Goal: Ask a question

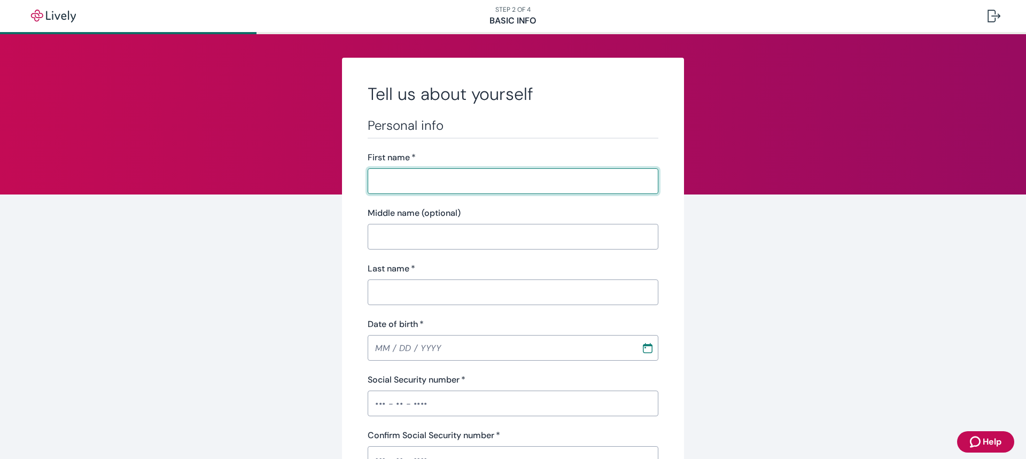
click at [992, 438] on span "Help" at bounding box center [991, 441] width 19 height 13
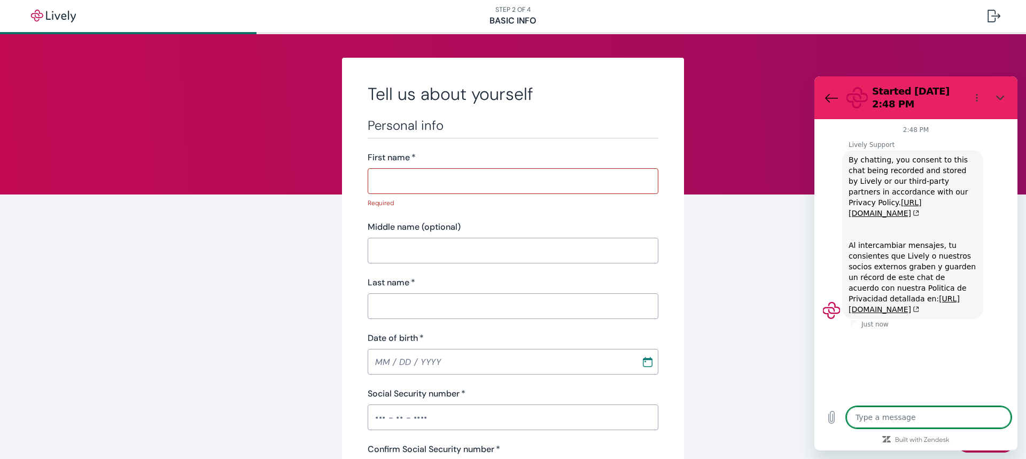
type textarea "x"
click at [939, 419] on textarea at bounding box center [928, 417] width 165 height 21
type textarea "W"
type textarea "x"
type textarea "Wh"
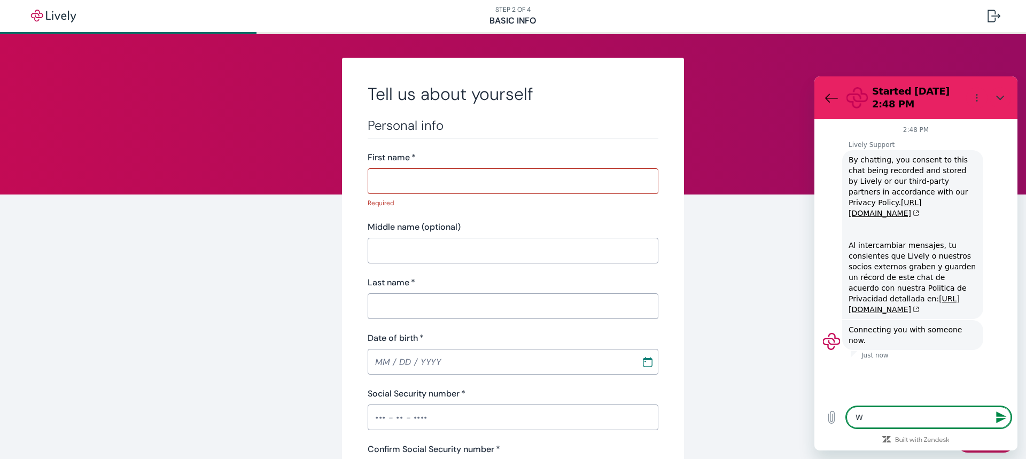
type textarea "x"
type textarea "Wha"
type textarea "x"
type textarea "What"
type textarea "x"
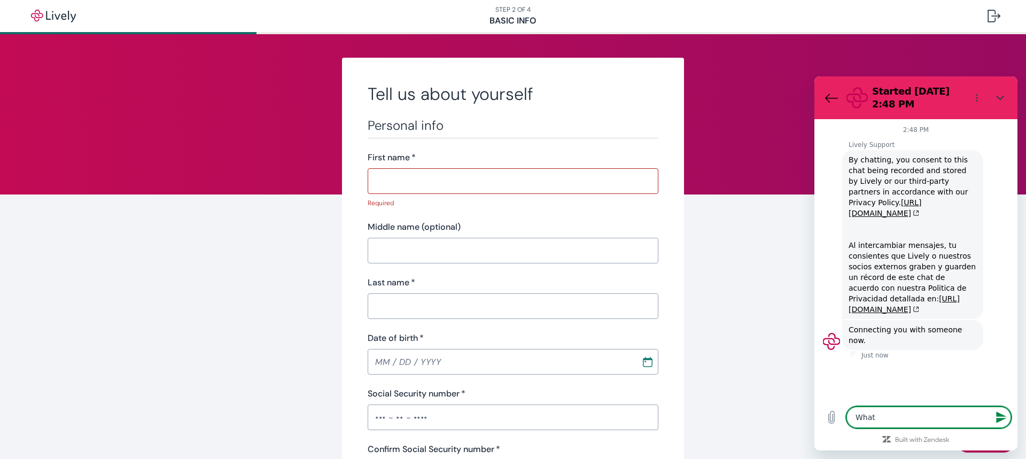
type textarea "What"
type textarea "x"
type textarea "What i"
type textarea "x"
type textarea "What is"
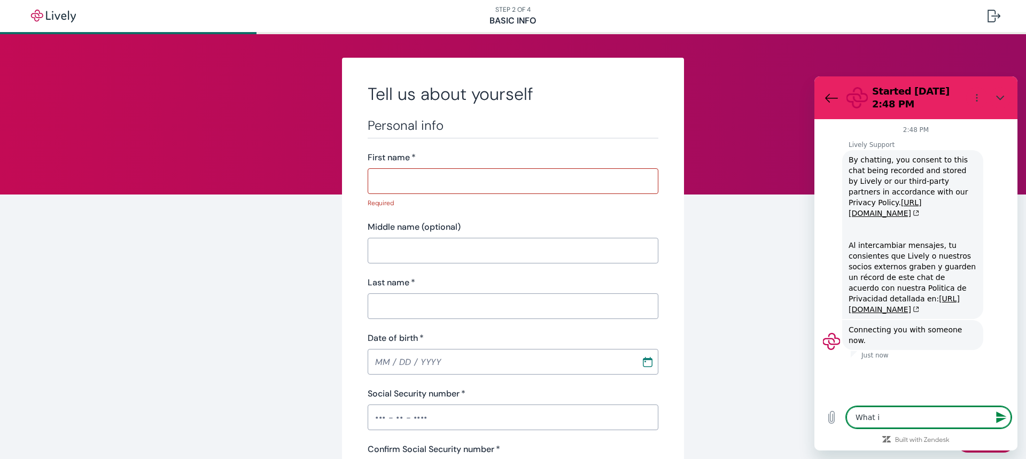
type textarea "x"
type textarea "What is"
type textarea "x"
type textarea "What is t"
type textarea "x"
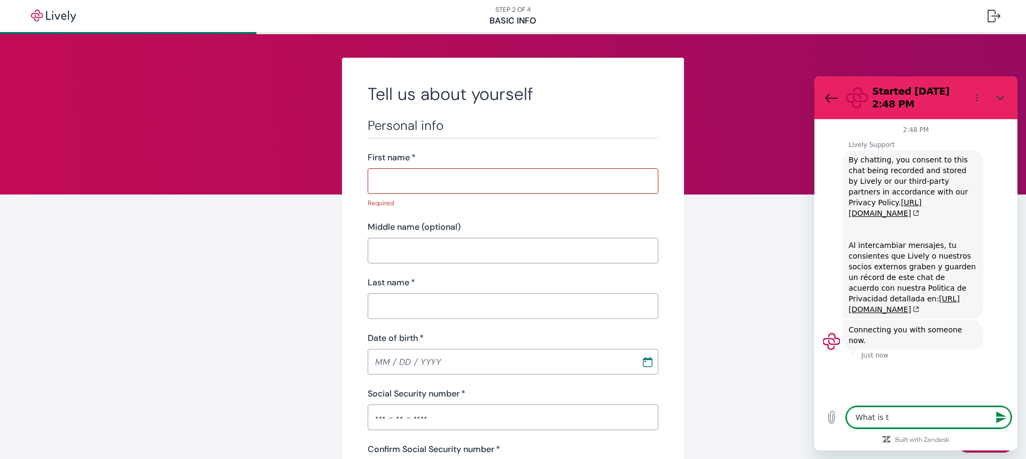
type textarea "What is th"
type textarea "x"
type textarea "What is the"
type textarea "x"
type textarea "What is the"
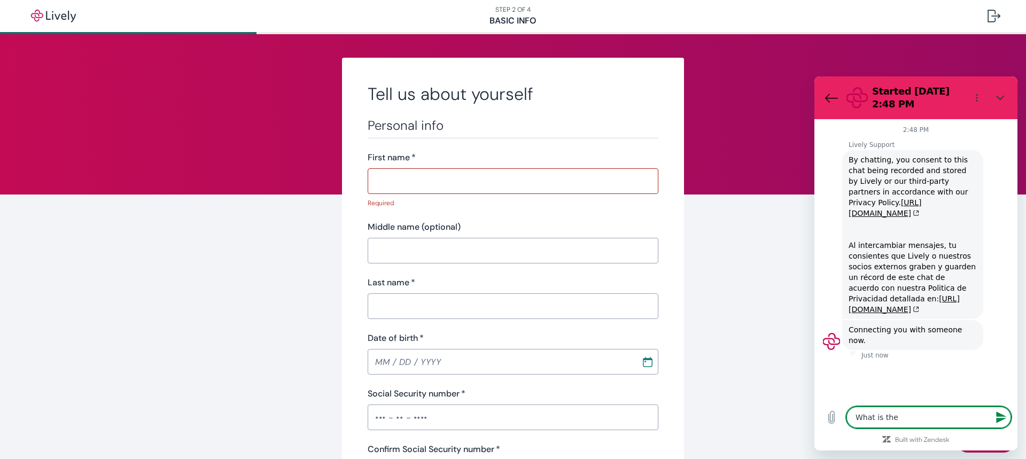
type textarea "x"
type textarea "What is the e"
type textarea "x"
type textarea "What is the em"
type textarea "x"
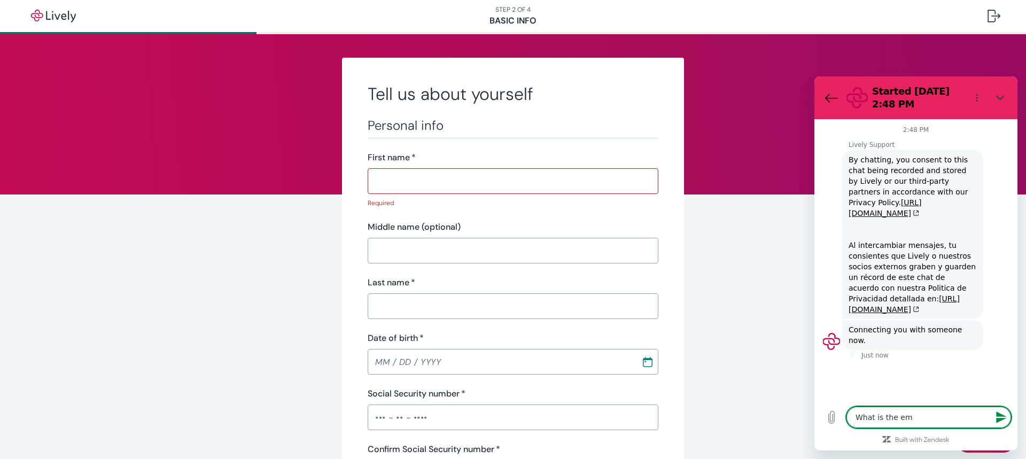
type textarea "What is the ema"
type textarea "x"
type textarea "What is the emai"
type textarea "x"
type textarea "What is the email"
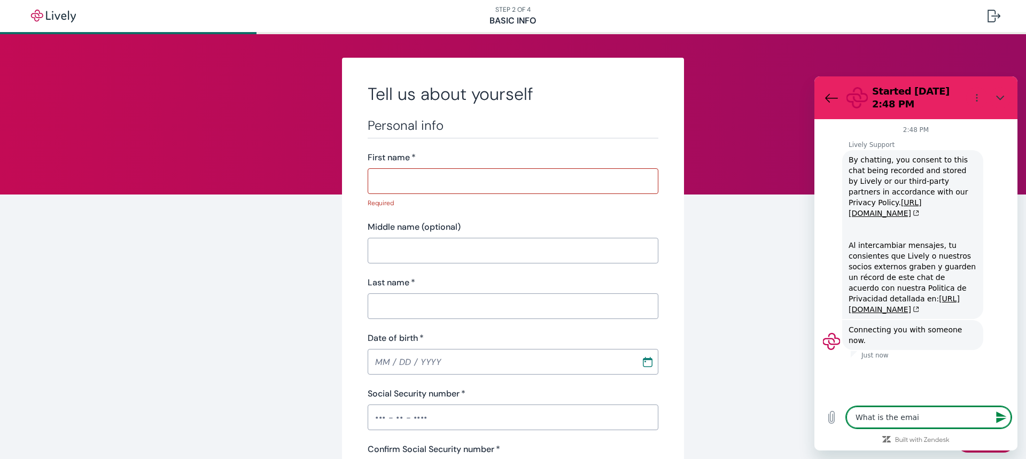
type textarea "x"
type textarea "What is the email"
type textarea "x"
type textarea "What is the email a"
type textarea "x"
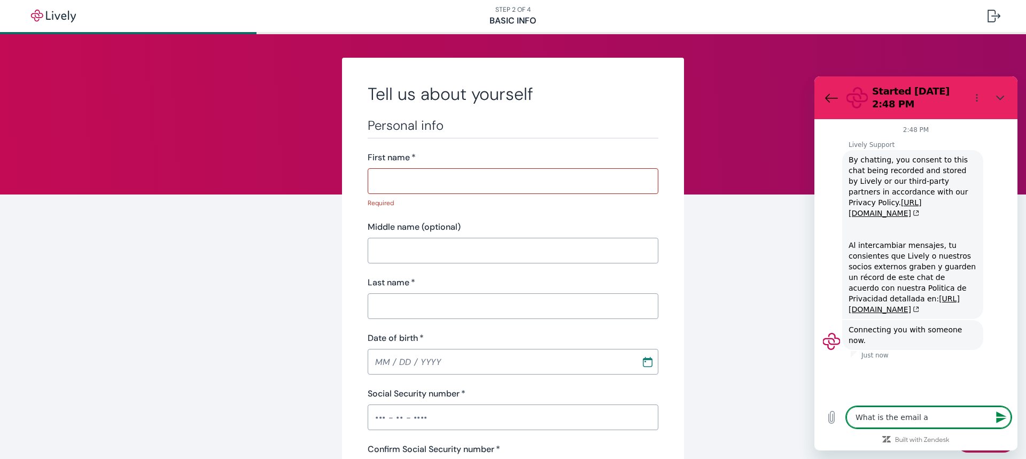
type textarea "What is the email ad"
type textarea "x"
type textarea "What is the email add"
type textarea "x"
type textarea "What is the email addr"
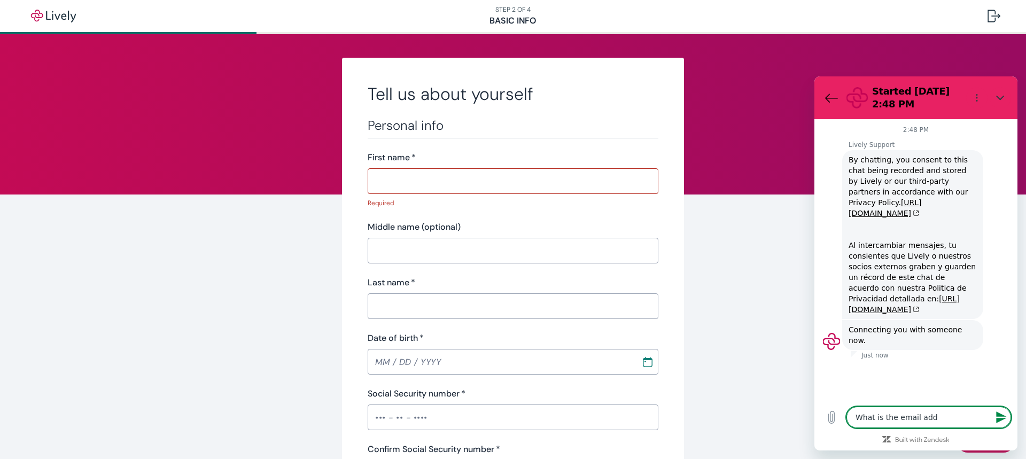
type textarea "x"
type textarea "What is the email addre"
type textarea "x"
type textarea "What is the email addres"
type textarea "x"
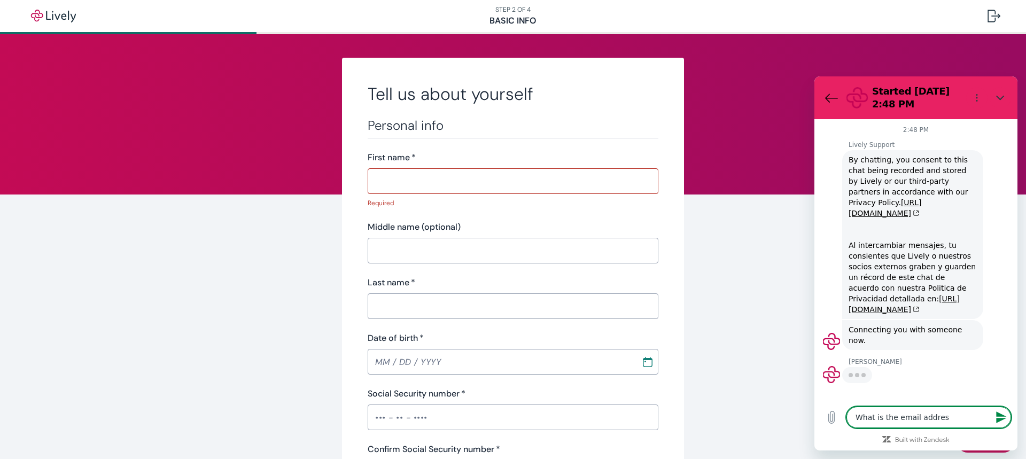
type textarea "What is the email address"
type textarea "x"
type textarea "What is the email address"
type textarea "x"
type textarea "What is the email address t"
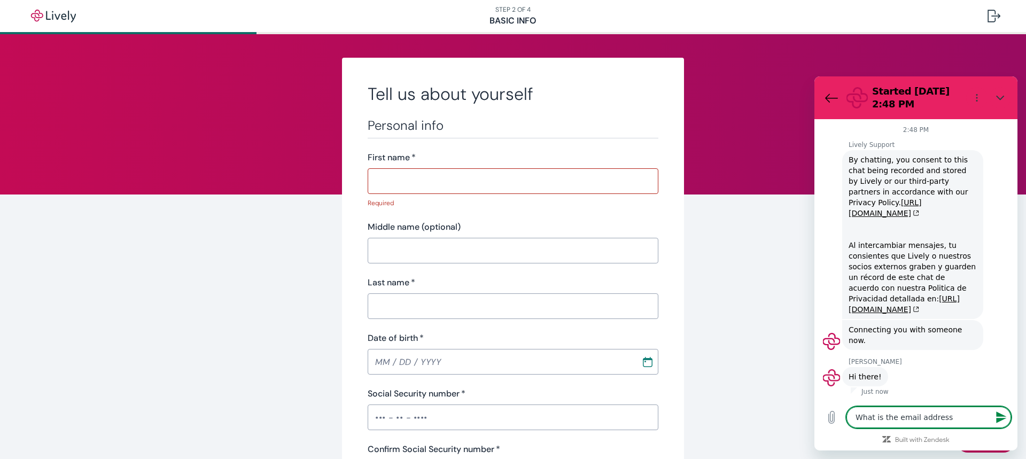
type textarea "x"
type textarea "What is the email address to"
type textarea "x"
type textarea "What is the email address to"
type textarea "x"
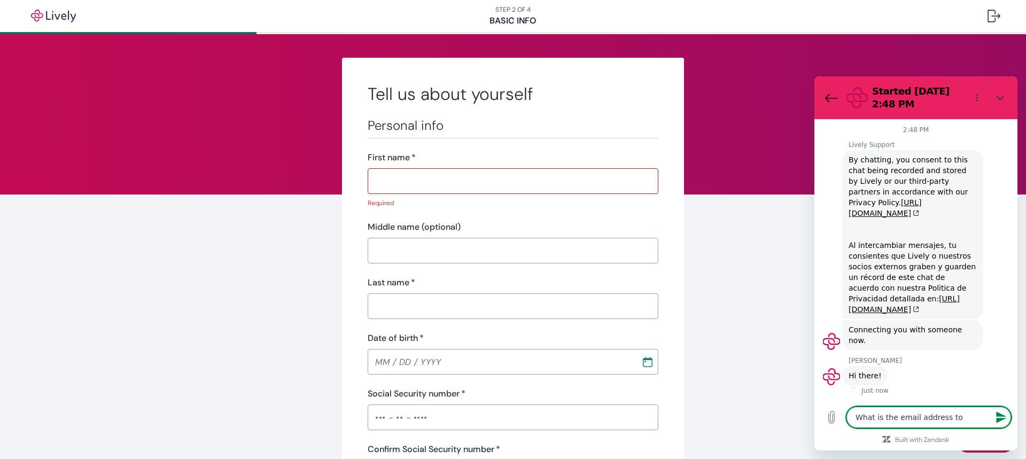
type textarea "What is the email address to h"
type textarea "x"
type textarea "What is the email address to he"
type textarea "x"
type textarea "What is the email address to hel"
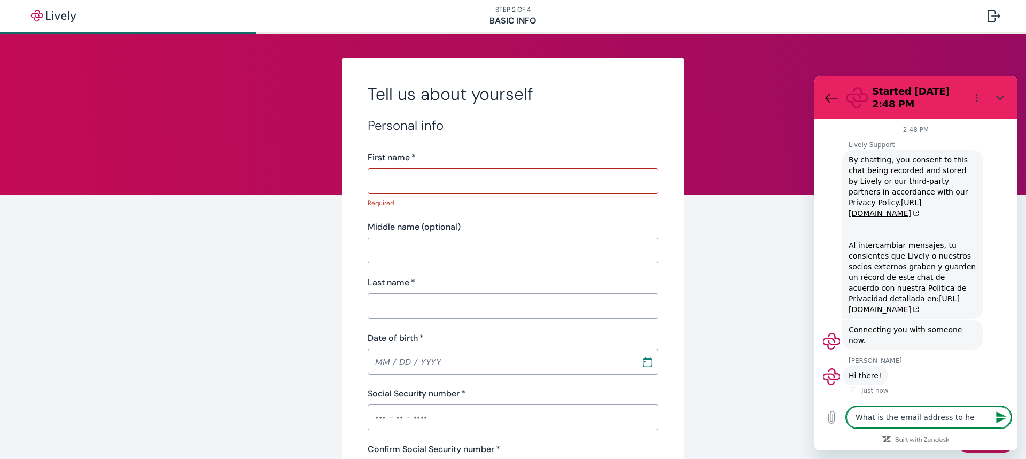
type textarea "x"
type textarea "What is the email address to help"
type textarea "x"
type textarea "What is the email address to help"
type textarea "x"
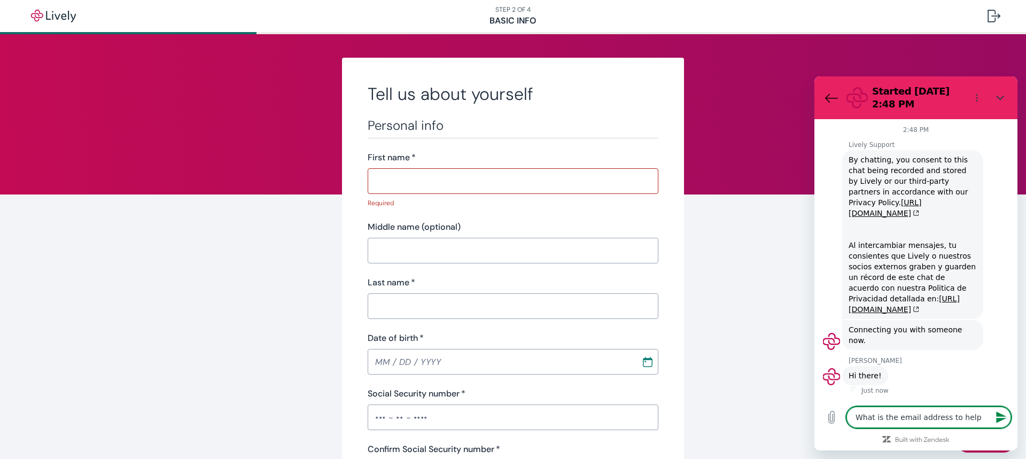
type textarea "What is the email address to help w"
type textarea "x"
type textarea "What is the email address to help wi"
type textarea "x"
type textarea "What is the email address to help wit"
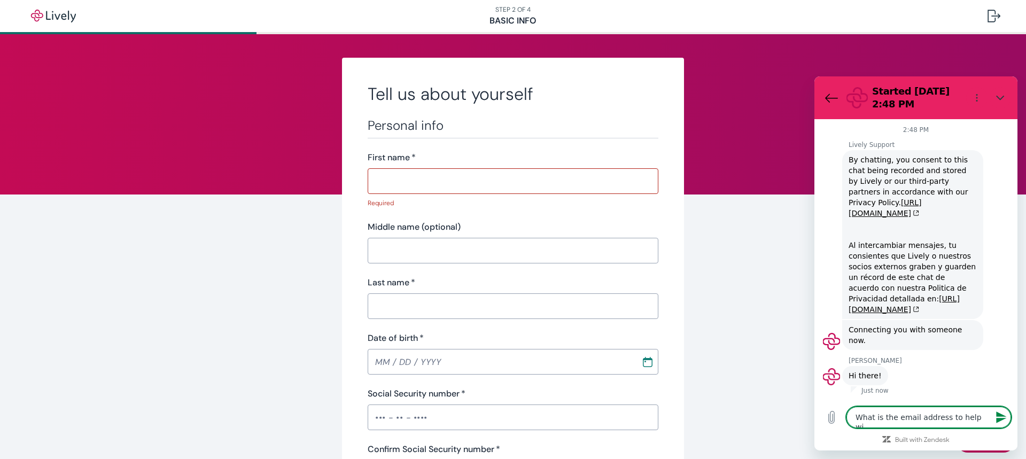
type textarea "x"
type textarea "What is the email address to help with"
type textarea "x"
type textarea "What is the email address to help with"
type textarea "x"
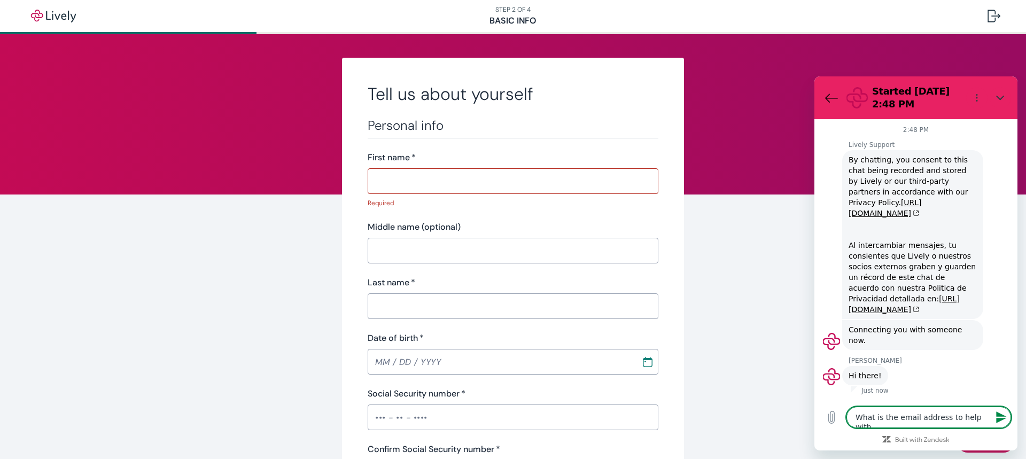
type textarea "What is the email address to help with a"
type textarea "x"
type textarea "What is the email address to help with ac"
type textarea "x"
type textarea "What is the email address to help with act"
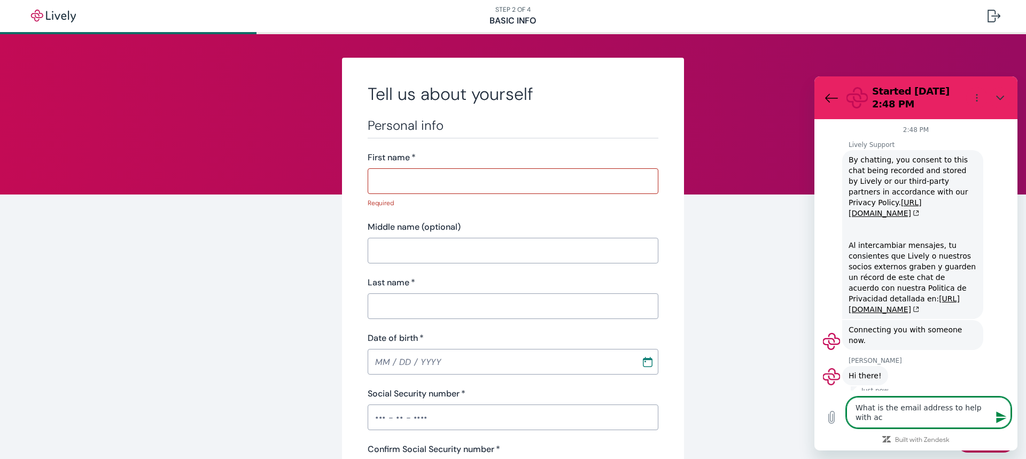
type textarea "x"
type textarea "What is the email address to help with acti"
type textarea "x"
type textarea "What is the email address to help with activ"
type textarea "x"
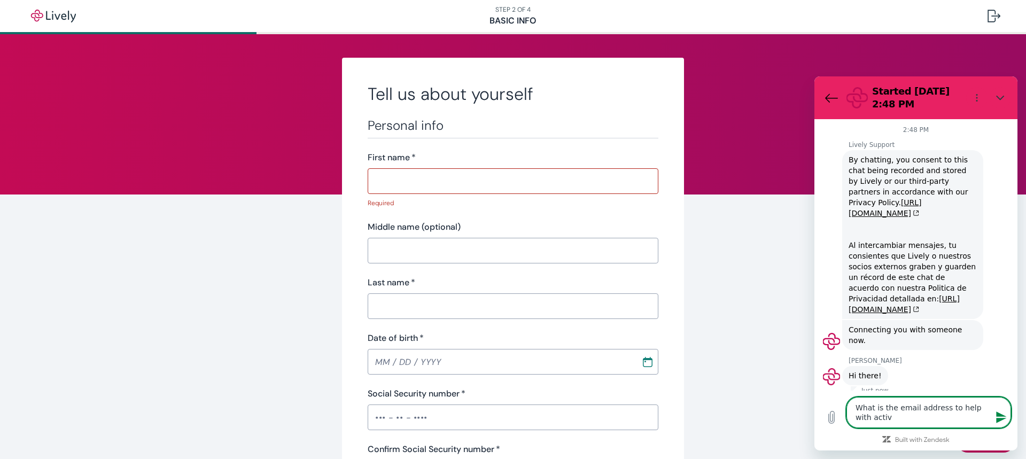
type textarea "What is the email address to help with active"
type textarea "x"
type textarea "What is the email address to help with actived"
type textarea "x"
type textarea "What is the email address to help with active"
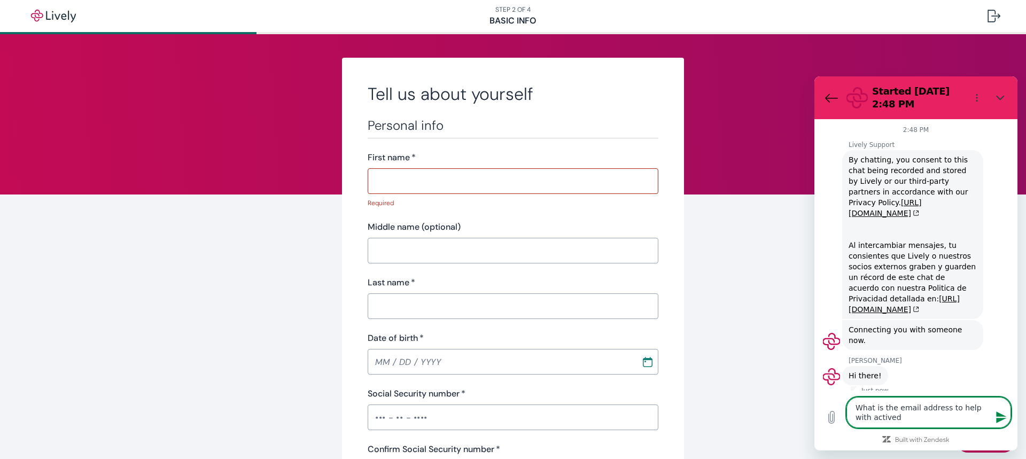
type textarea "x"
type textarea "What is the email address to help with activ"
type textarea "x"
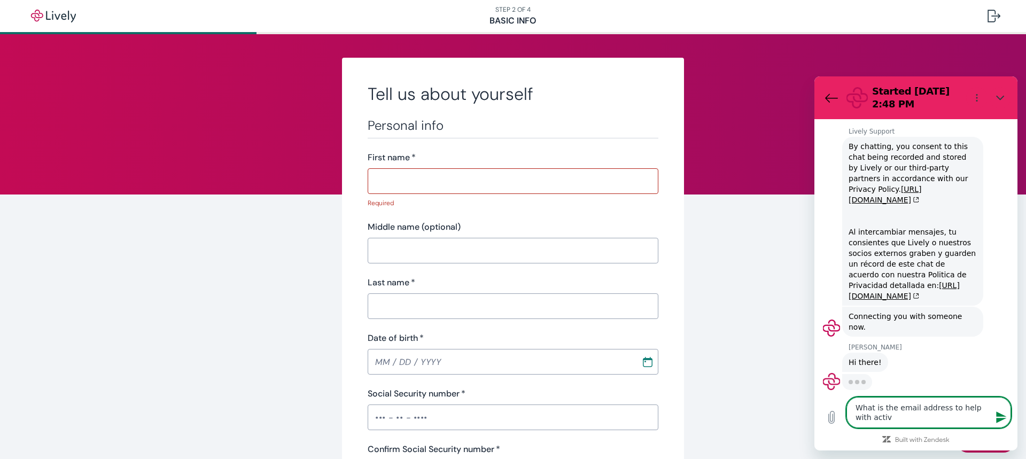
type textarea "What is the email address to help with activa"
type textarea "x"
type textarea "What is the email address to help with activat"
type textarea "x"
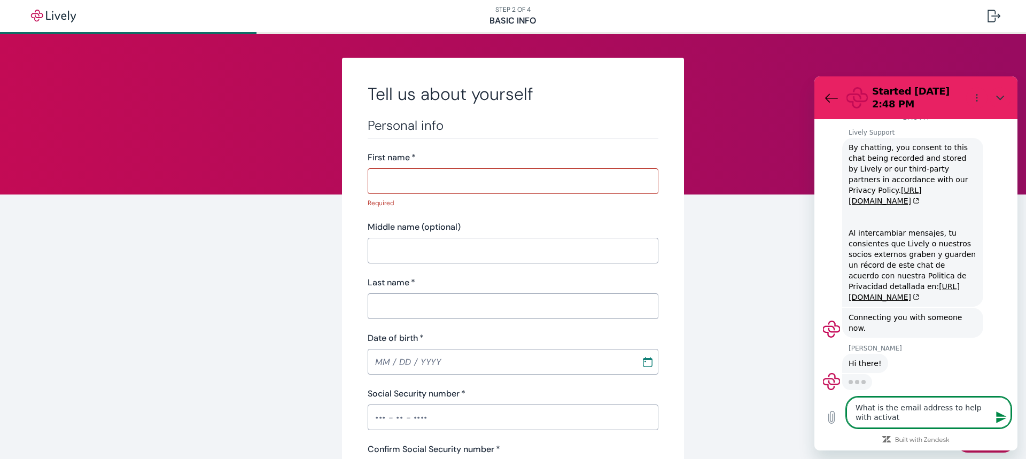
type textarea "What is the email address to help with activati"
type textarea "x"
type textarea "What is the email address to help with activatin"
type textarea "x"
type textarea "What is the email address to help with activating"
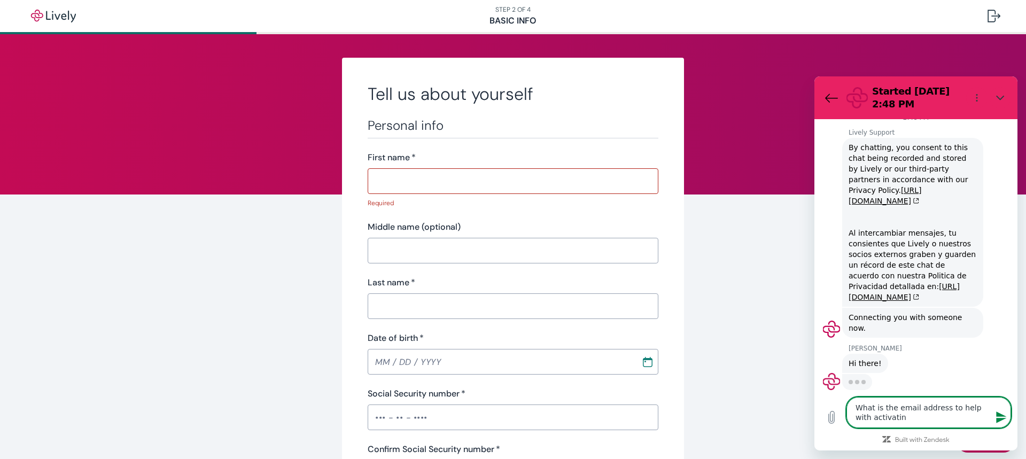
type textarea "x"
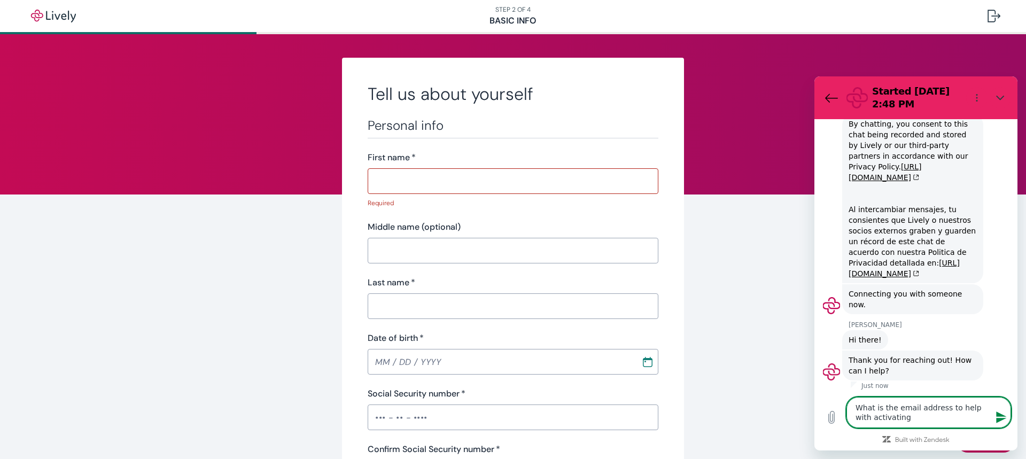
scroll to position [38, 0]
type textarea "What is the email address to help with activating"
type textarea "x"
type textarea "What is the email address to help with activating a"
type textarea "x"
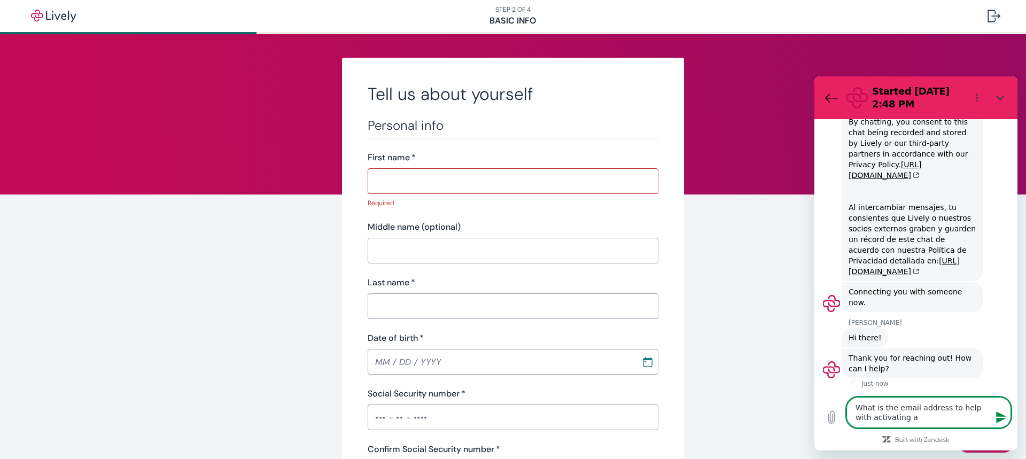
type textarea "What is the email address to help with activating a"
type textarea "x"
type textarea "What is the email address to help with activating a c"
type textarea "x"
type textarea "What is the email address to help with activating a ca"
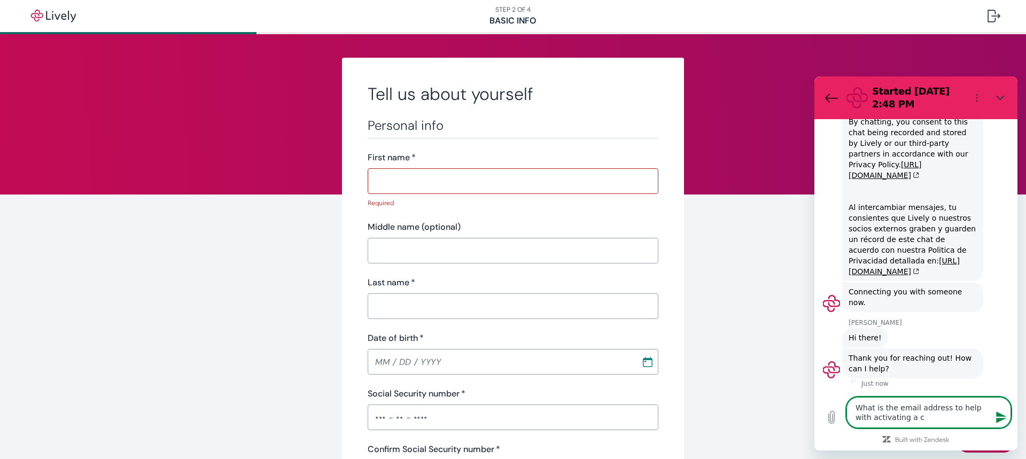
type textarea "x"
type textarea "What is the email address to help with activating a car"
type textarea "x"
type textarea "What is the email address to help with activating a card"
type textarea "x"
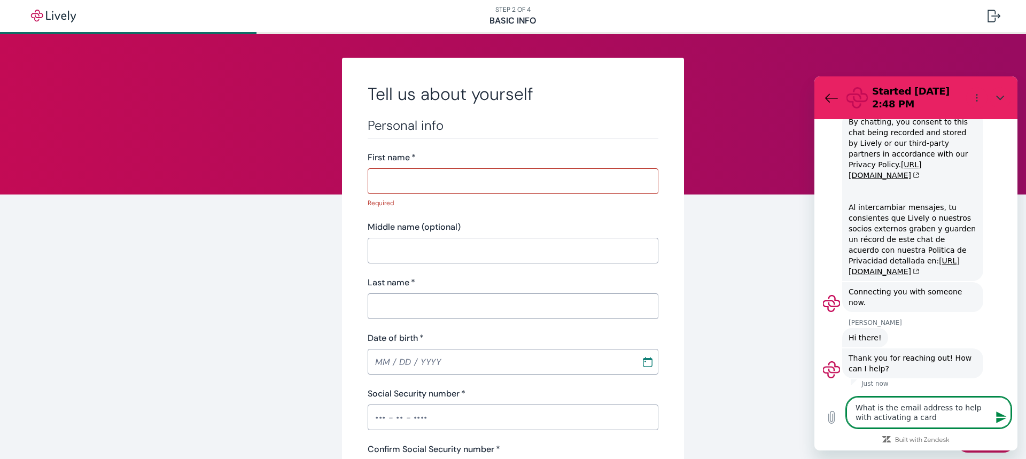
type textarea "What is the email address to help with activating a card"
click at [998, 417] on icon "Send message" at bounding box center [1001, 417] width 13 height 13
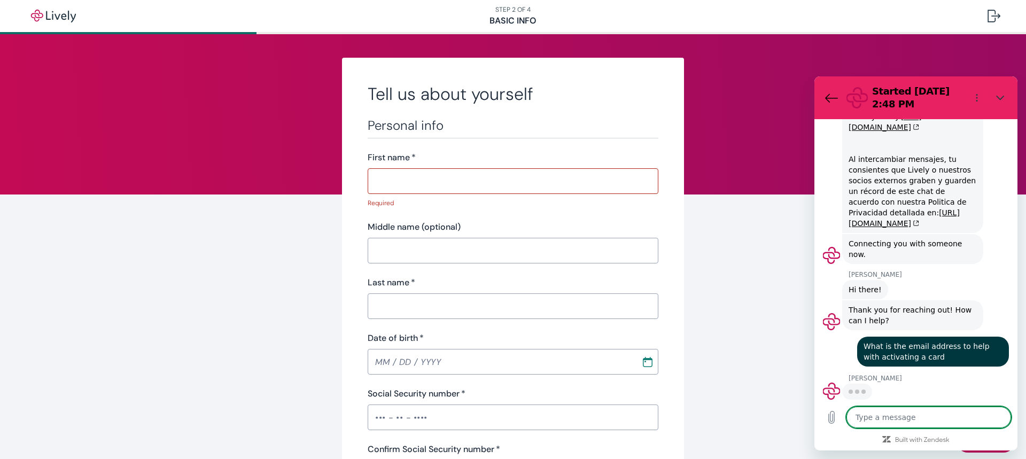
scroll to position [85, 0]
type textarea "x"
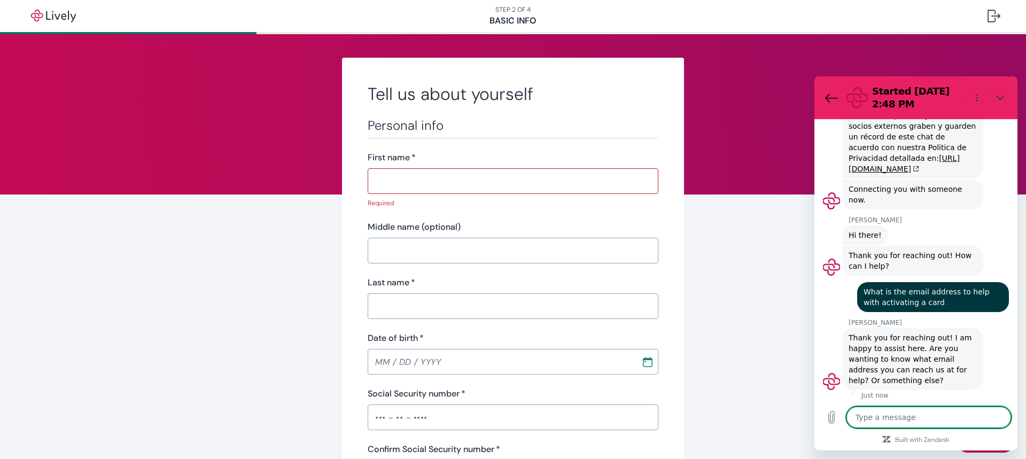
scroll to position [143, 0]
type textarea "F"
type textarea "x"
type textarea "Fo"
type textarea "x"
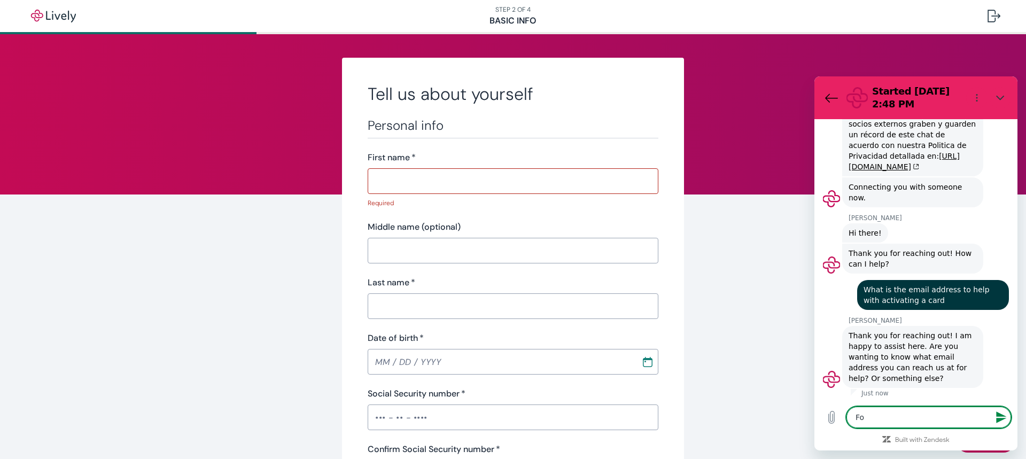
type textarea "For"
type textarea "x"
type textarea "For"
type textarea "x"
type textarea "For h"
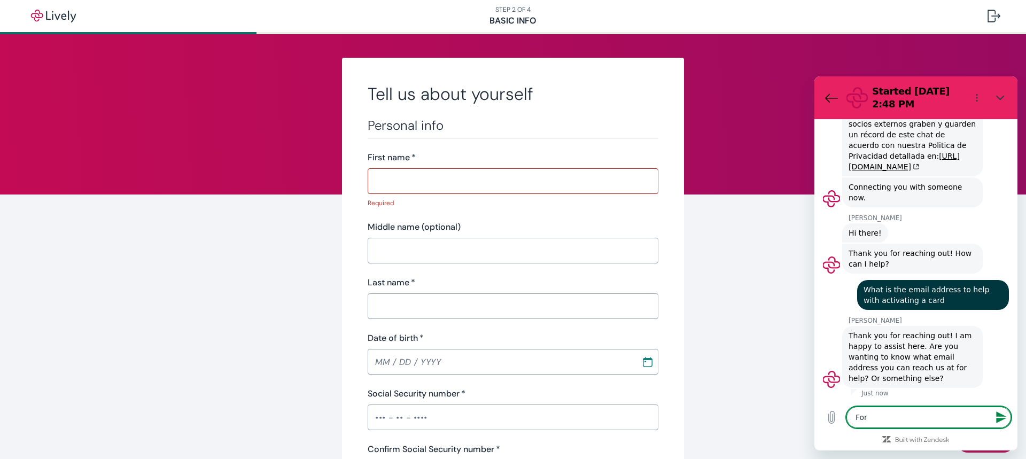
type textarea "x"
type textarea "For he"
type textarea "x"
type textarea "For hel"
type textarea "x"
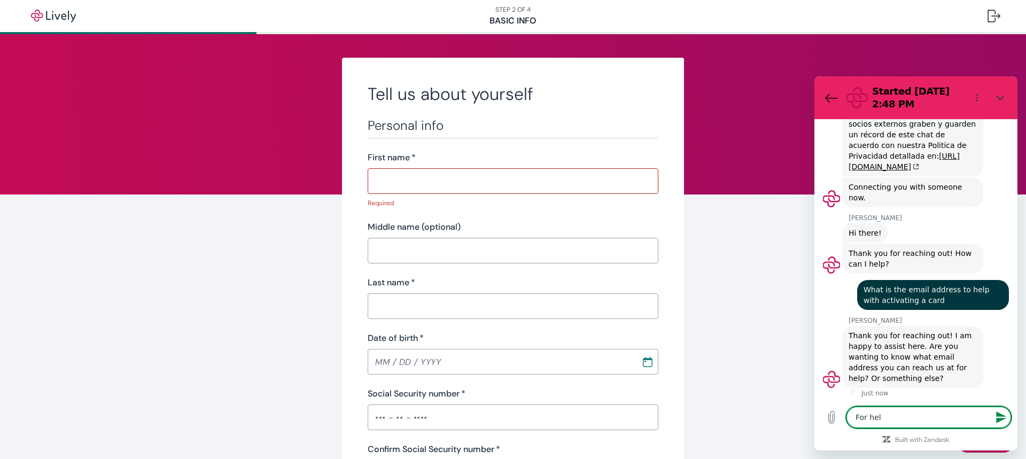
type textarea "For help"
type textarea "x"
type textarea "For help"
click at [999, 422] on icon "Send message" at bounding box center [1001, 417] width 13 height 13
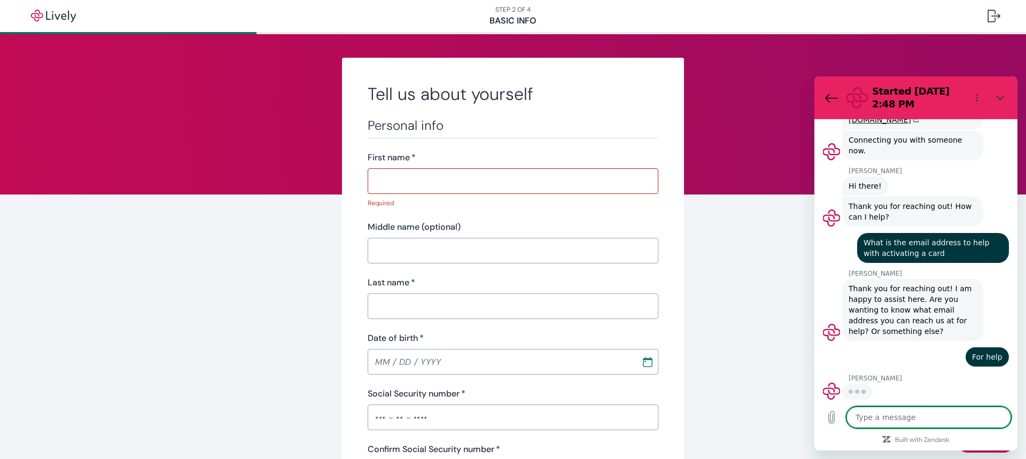
scroll to position [189, 0]
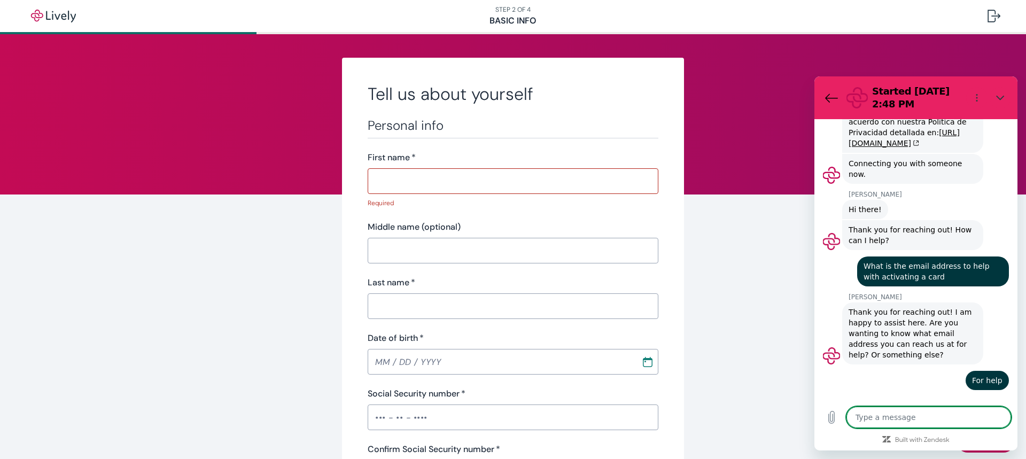
type textarea "x"
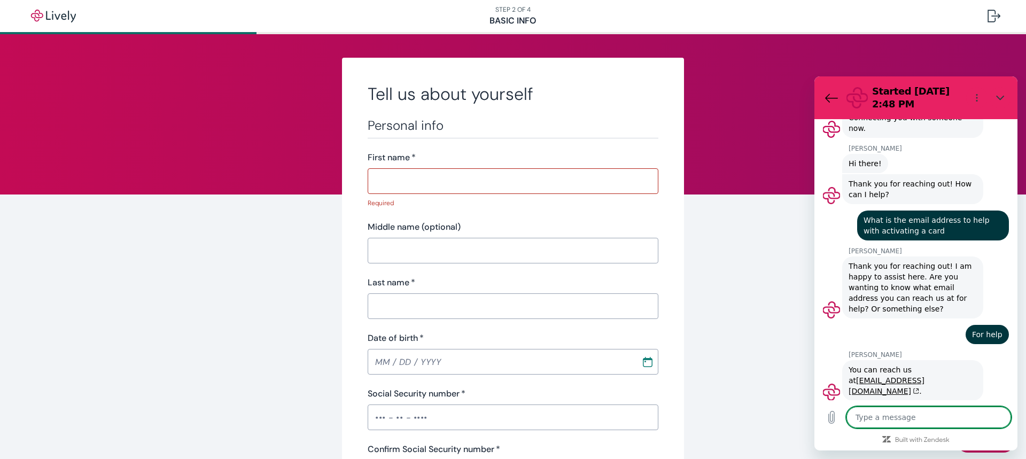
scroll to position [214, 0]
